Goal: Information Seeking & Learning: Learn about a topic

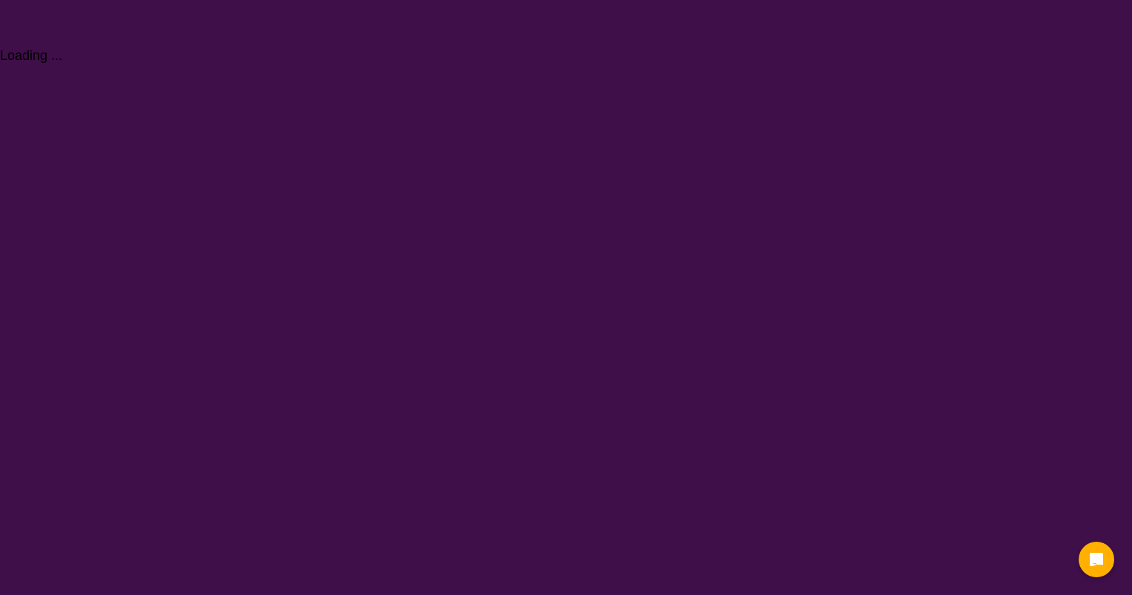
select select "[MEDICAL_DATA]"
select select "AD"
select select "NDIS"
select select "[MEDICAL_DATA]"
select select "AD"
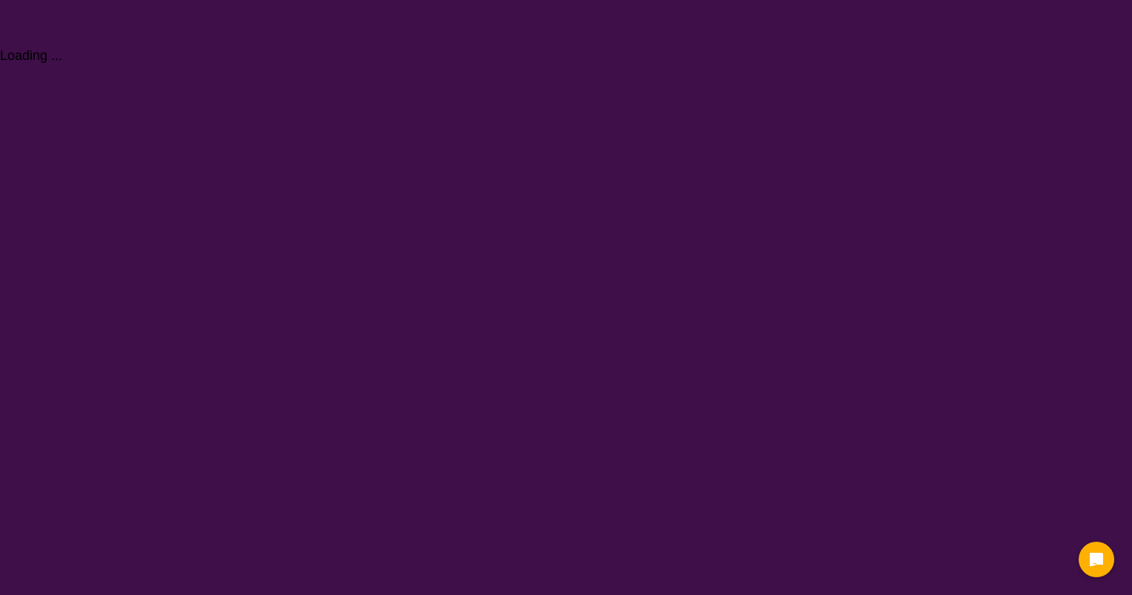
select select "NDIS"
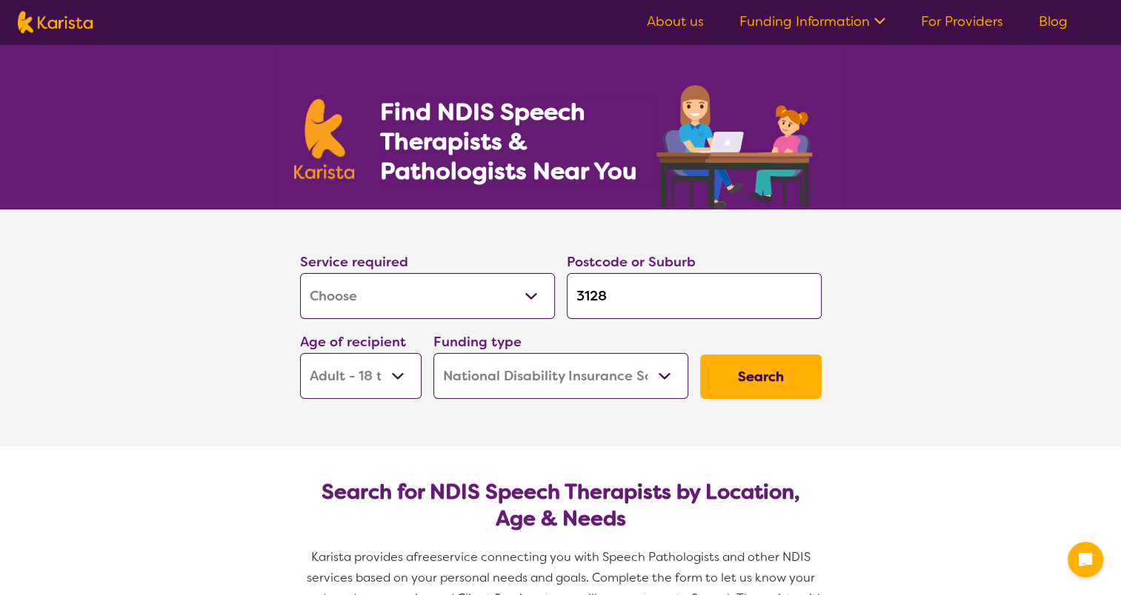
drag, startPoint x: 648, startPoint y: 296, endPoint x: 542, endPoint y: 297, distance: 105.9
click at [542, 297] on div "Service required Allied Health Assistant Assessment ([MEDICAL_DATA] or [MEDICAL…" at bounding box center [560, 325] width 533 height 160
type input "b"
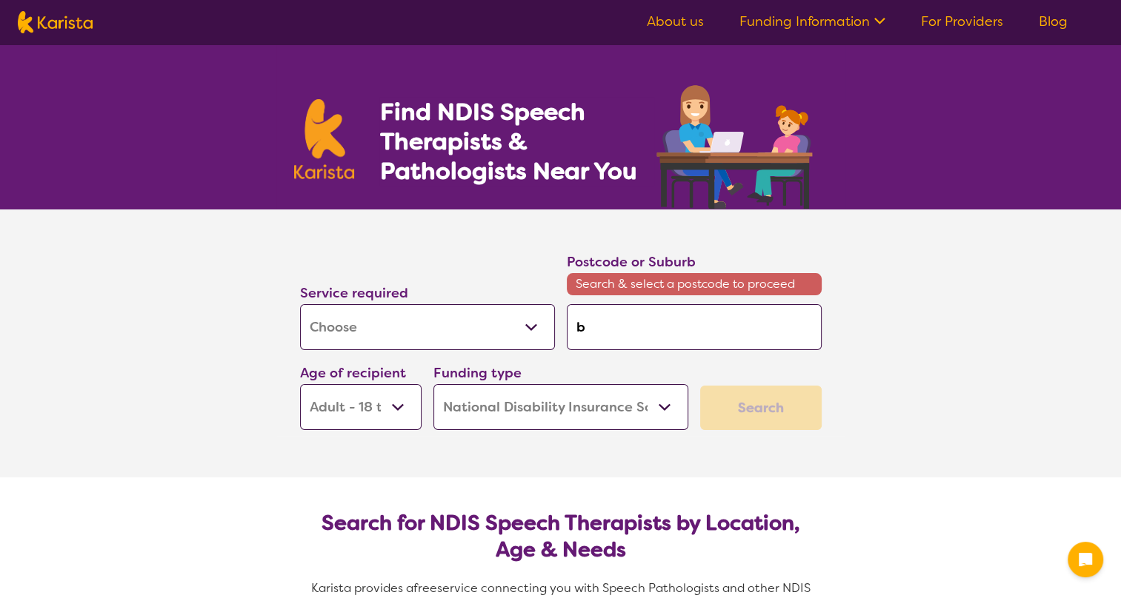
type input "bo"
type input "box"
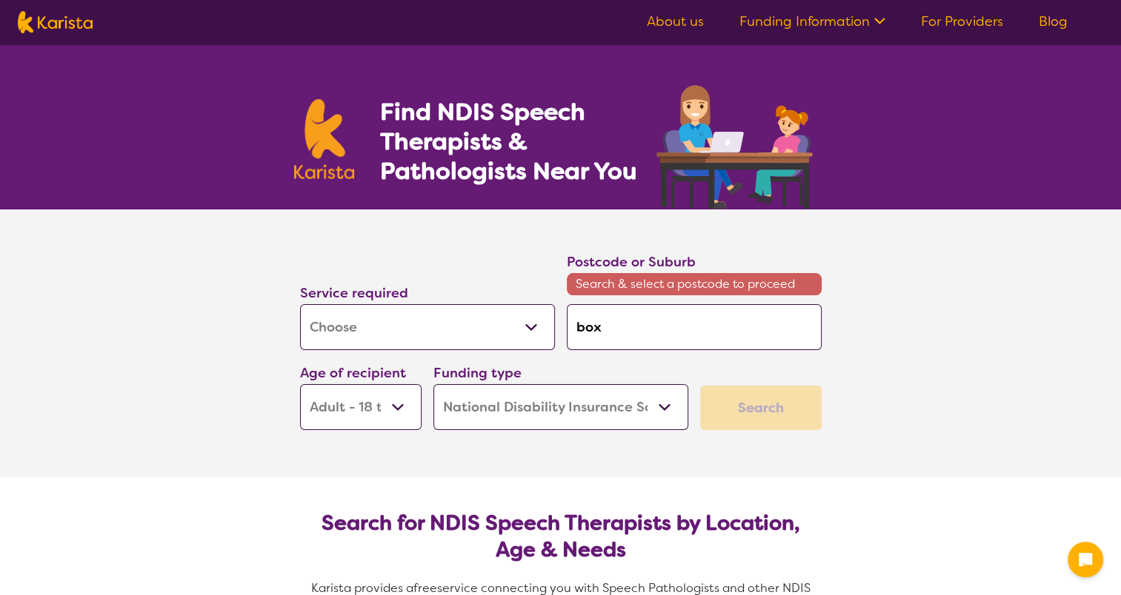
type input "box"
type input "box h"
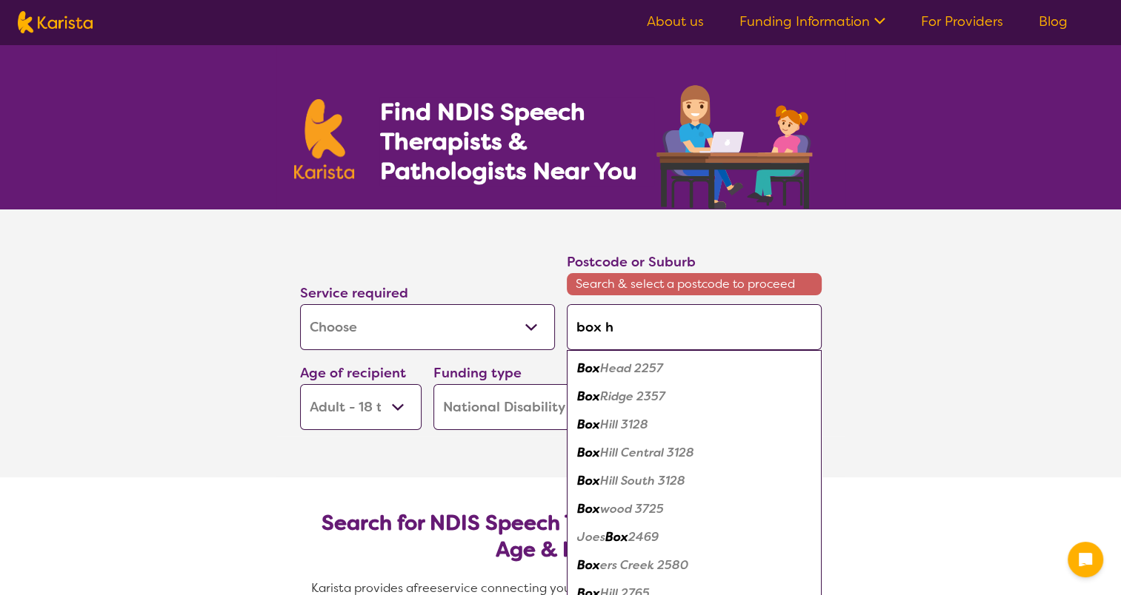
type input "box hi"
type input "box hil"
type input "box hill"
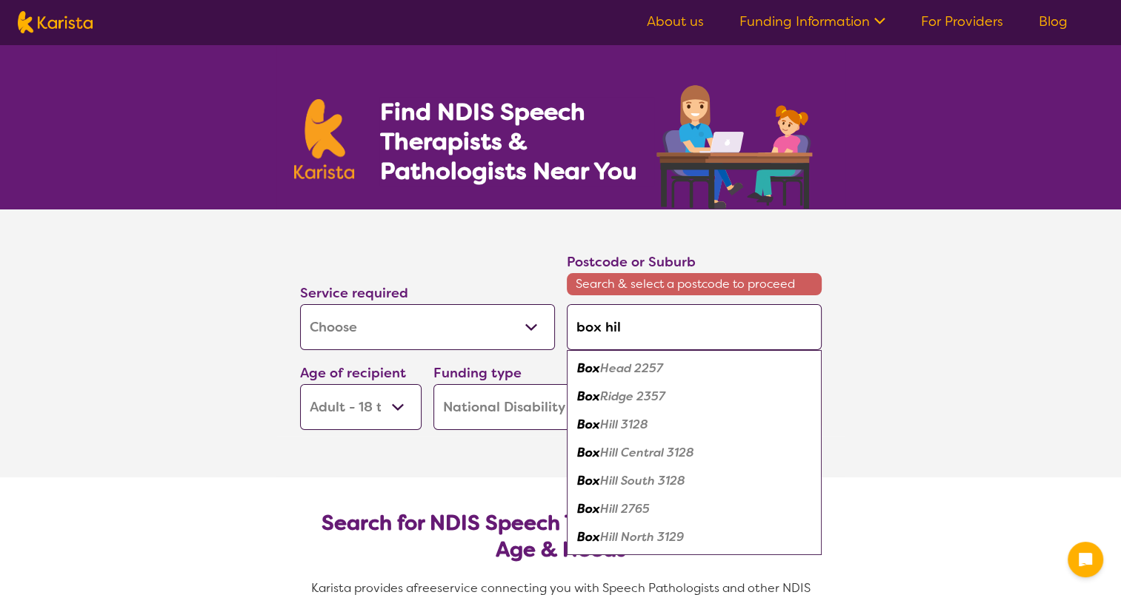
type input "box hill"
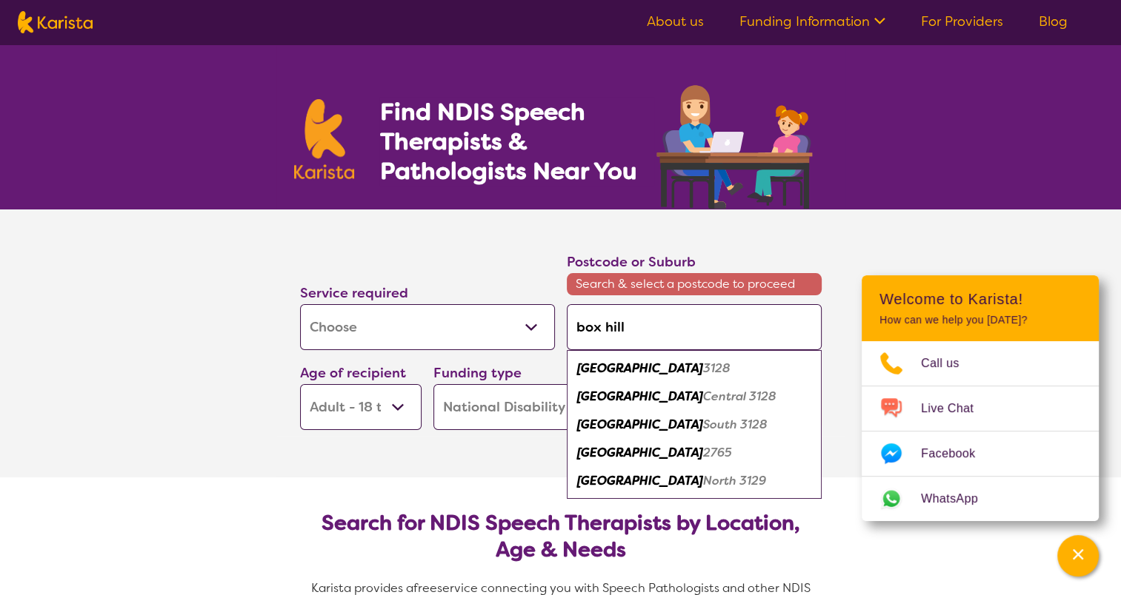
click at [651, 369] on div "Box Hill 3128" at bounding box center [694, 369] width 240 height 28
type input "3128"
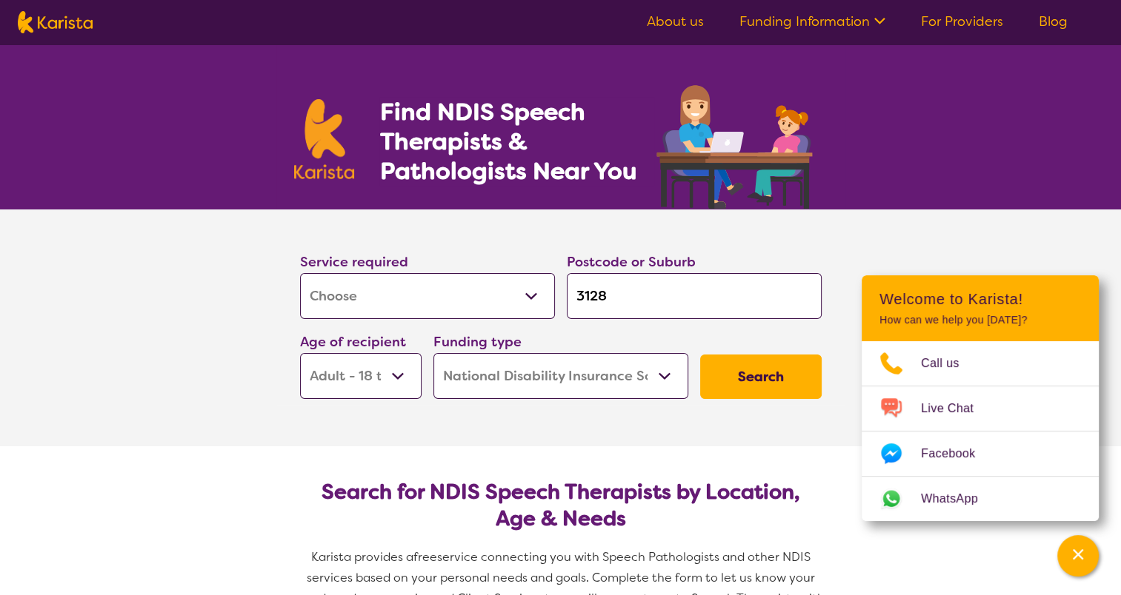
click at [771, 393] on button "Search" at bounding box center [760, 377] width 121 height 44
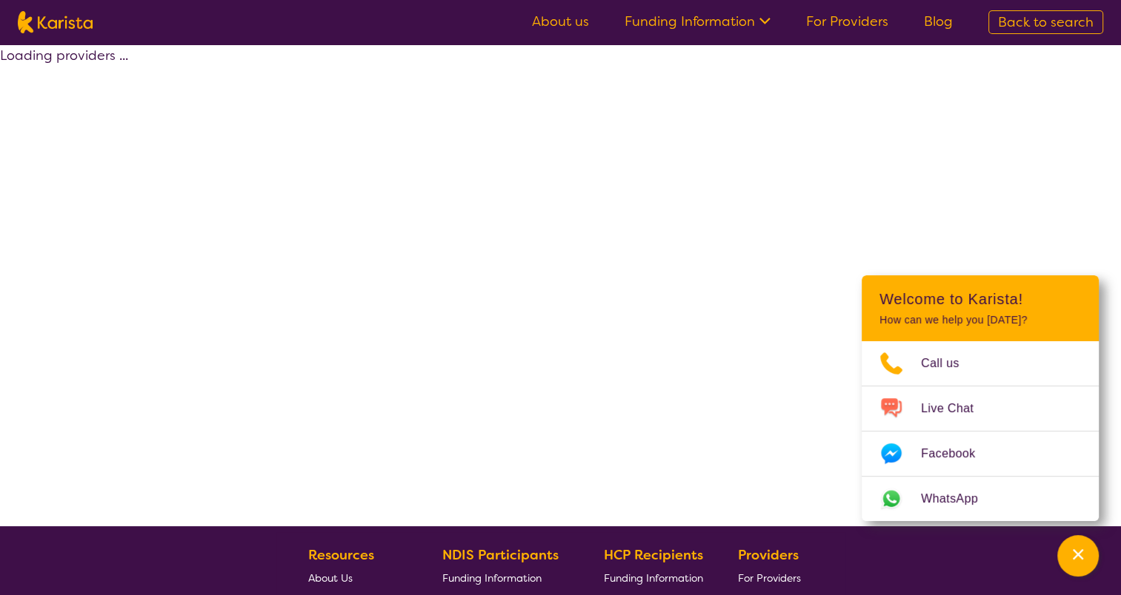
select select "by_score"
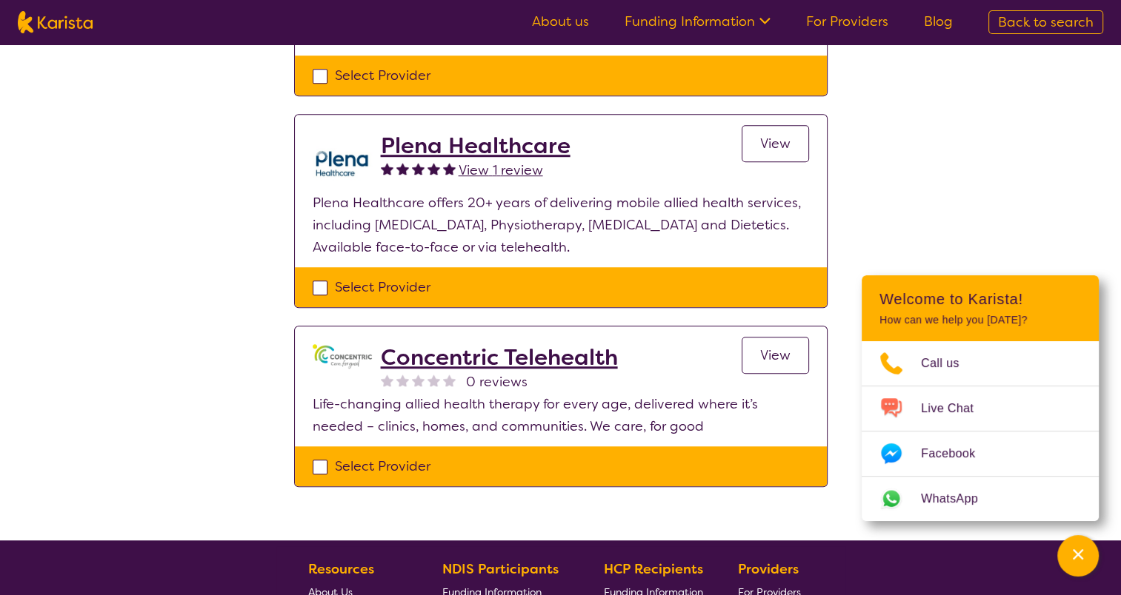
scroll to position [1152, 0]
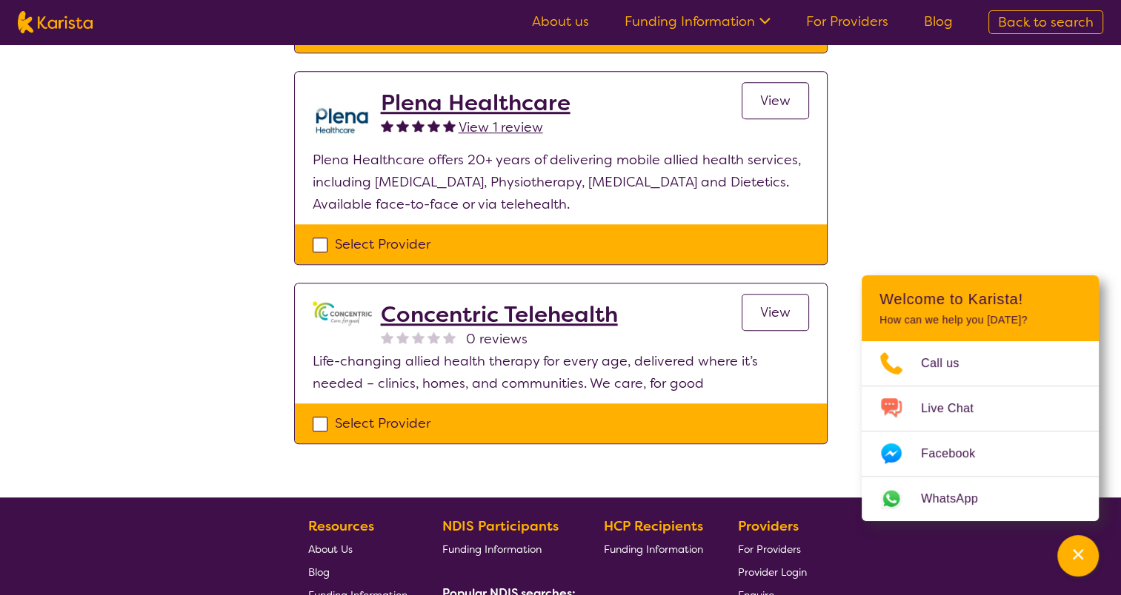
click at [540, 313] on h2 "Concentric Telehealth" at bounding box center [499, 314] width 237 height 27
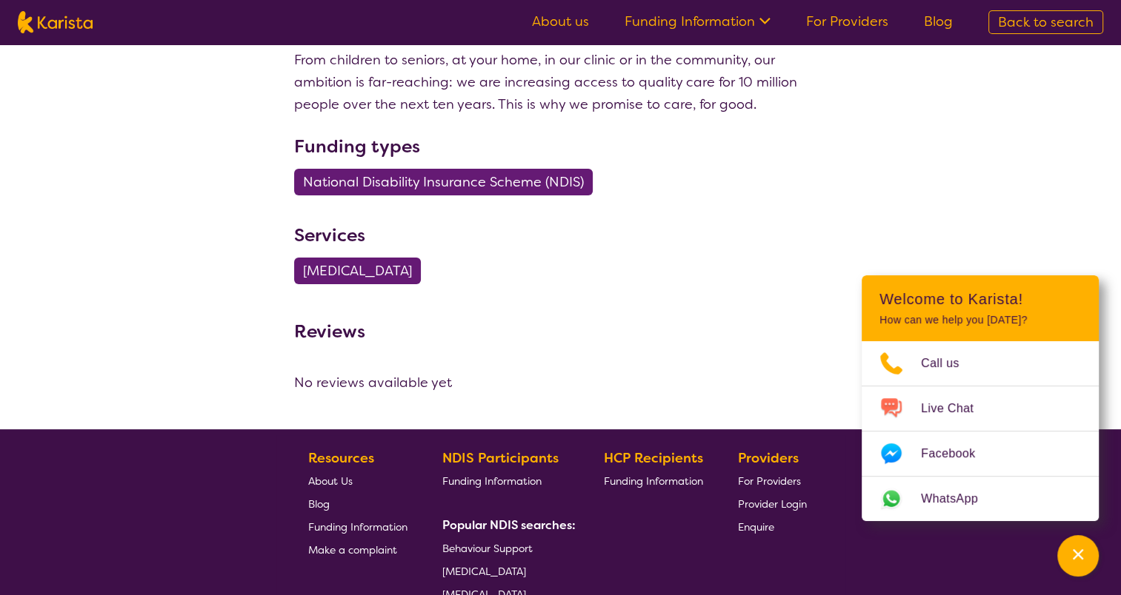
select select "by_score"
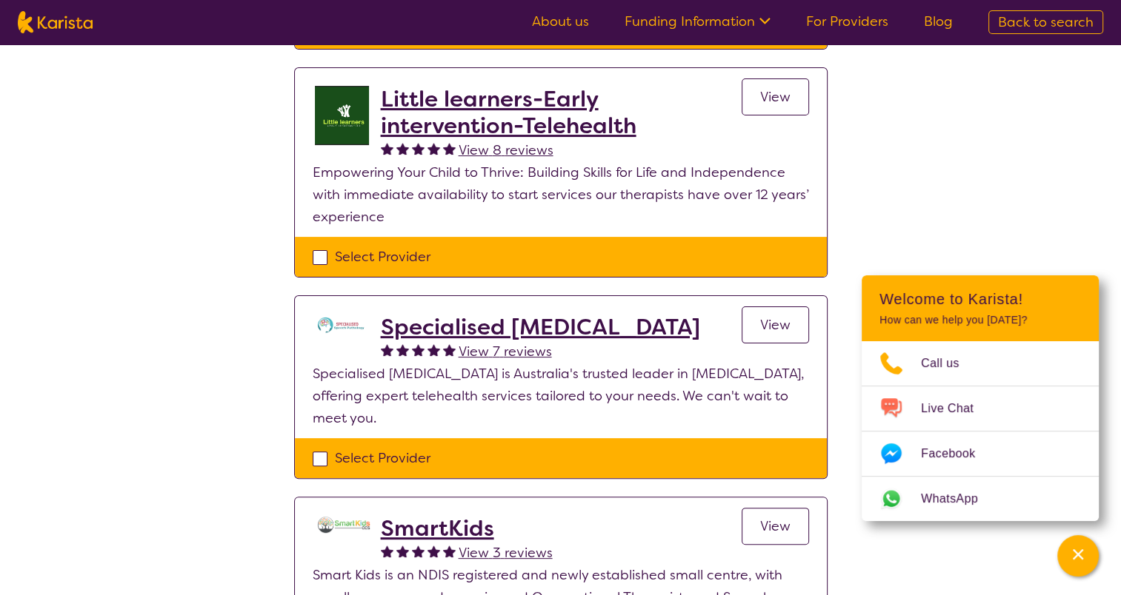
scroll to position [1152, 0]
